Goal: Find specific page/section: Find specific page/section

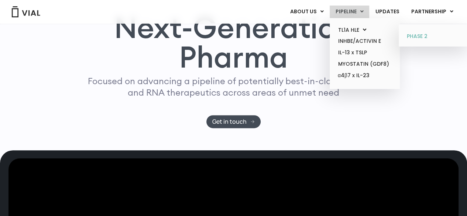
click at [419, 39] on link "PHASE 2" at bounding box center [433, 37] width 65 height 12
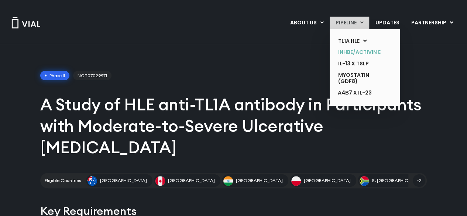
click at [363, 56] on link "INHBE/ACTIVIN E" at bounding box center [359, 51] width 54 height 11
